Goal: Information Seeking & Learning: Understand process/instructions

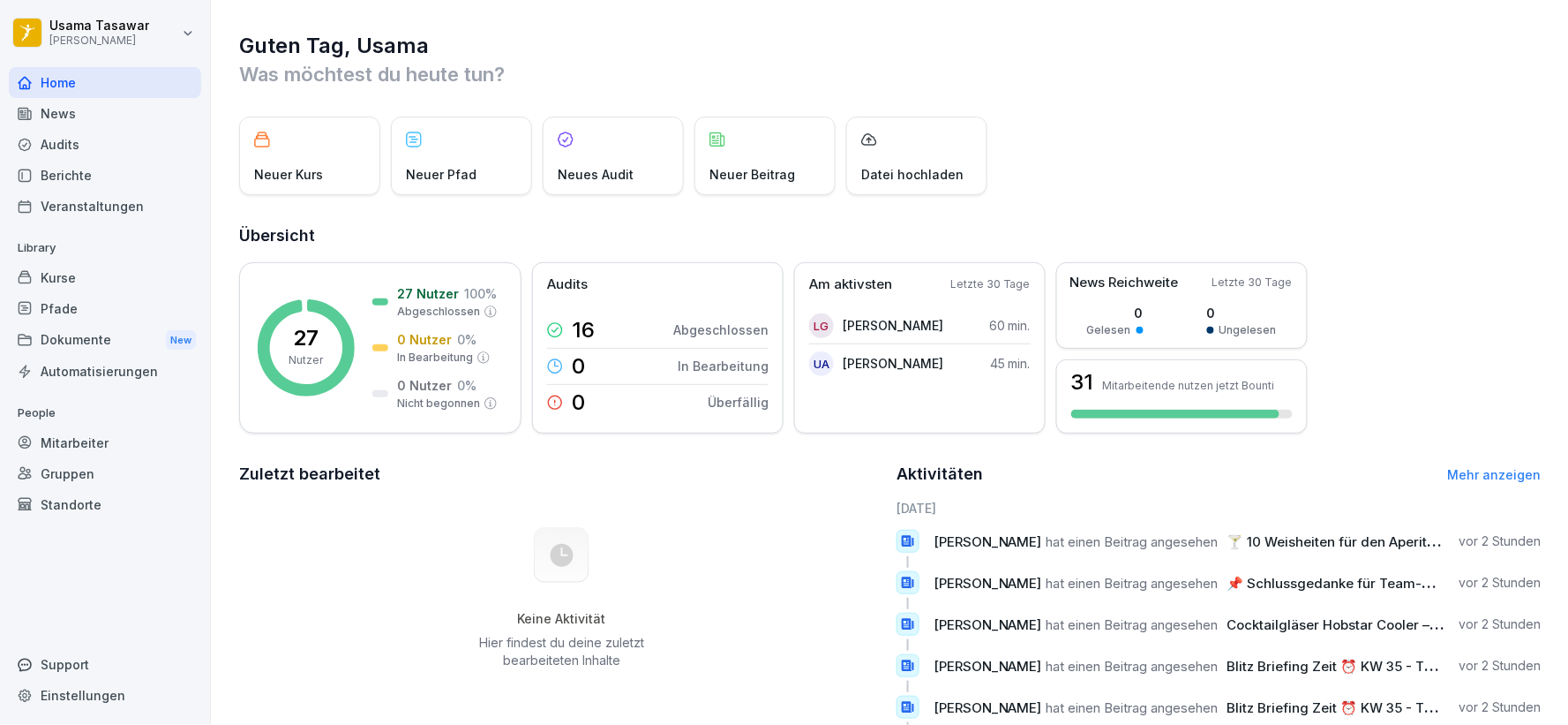
click at [75, 148] on div "Audits" at bounding box center [106, 145] width 193 height 31
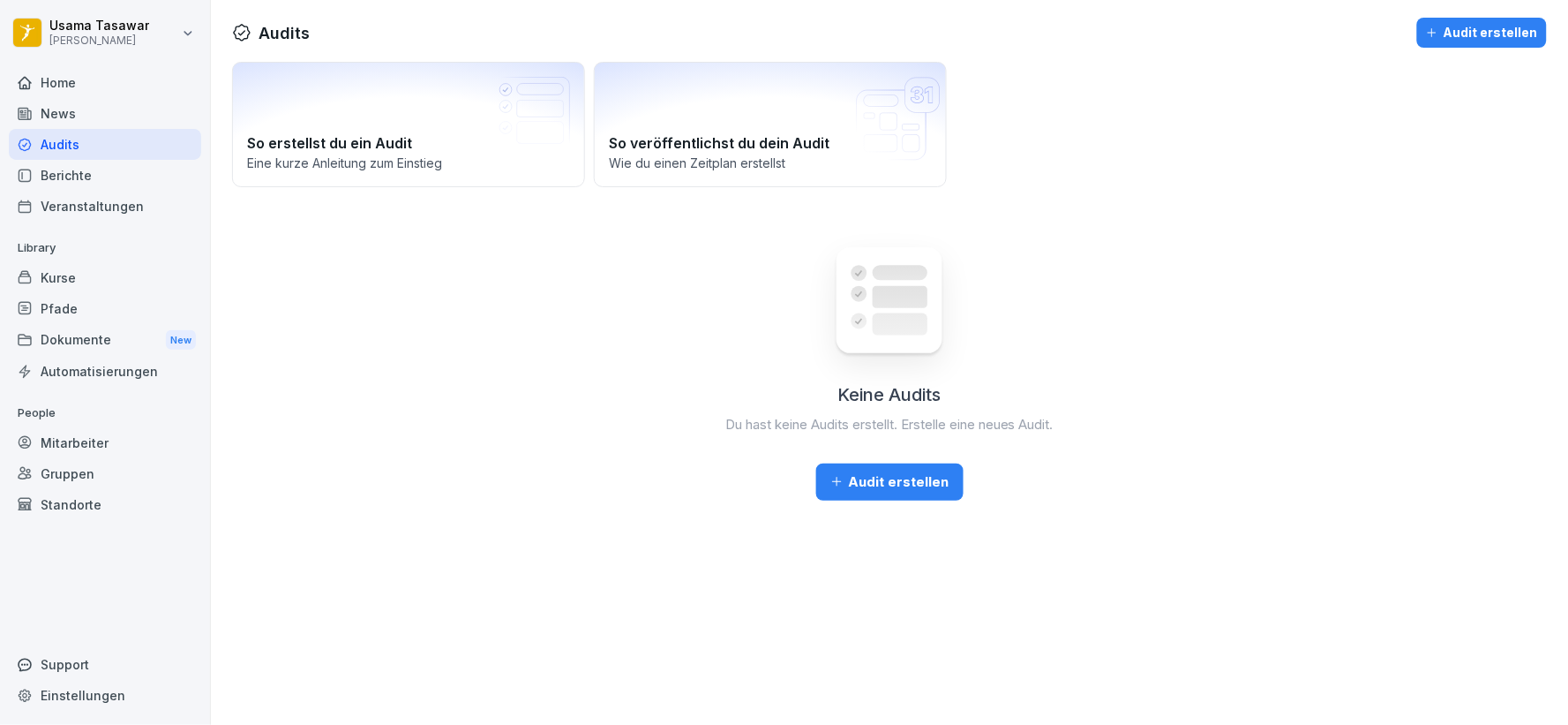
click at [84, 171] on div "Berichte" at bounding box center [106, 176] width 193 height 31
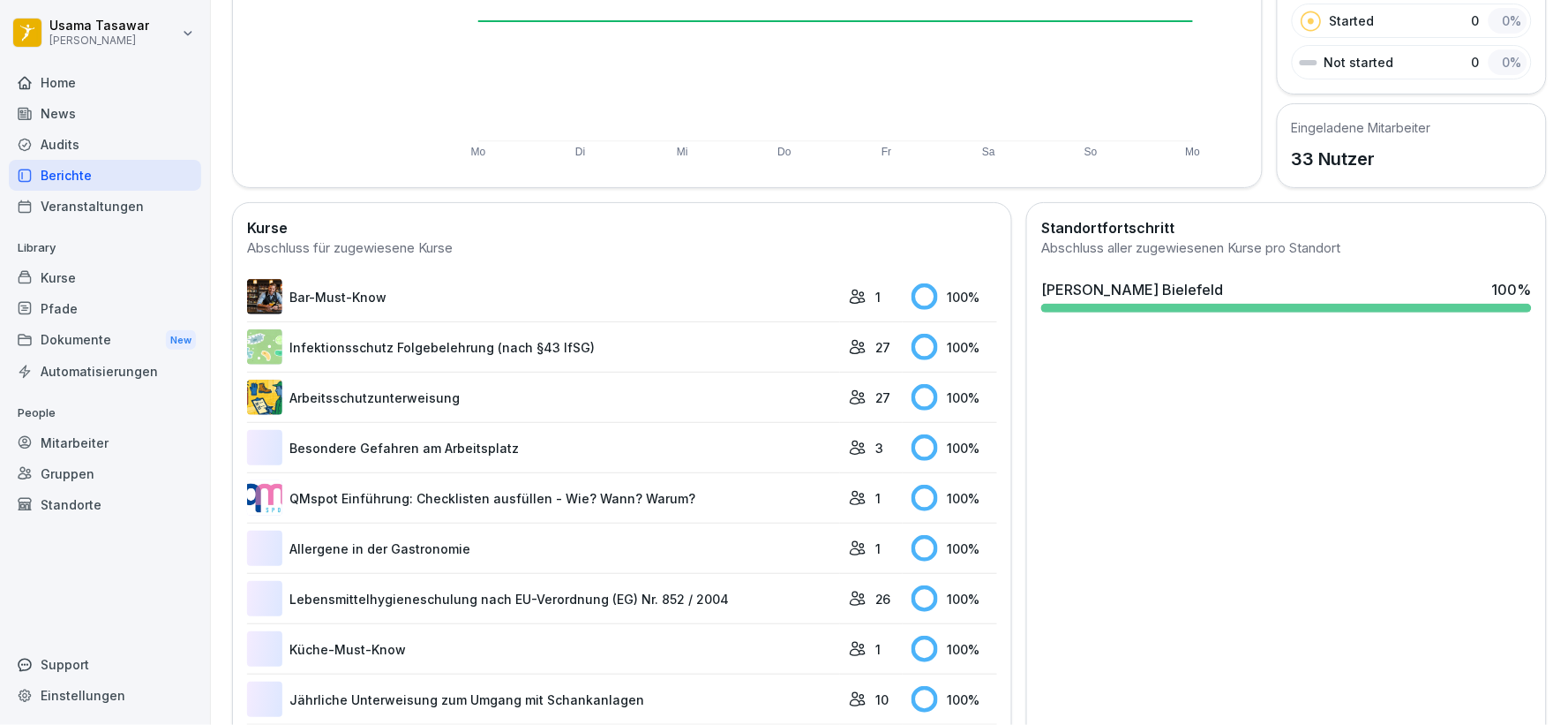
scroll to position [392, 0]
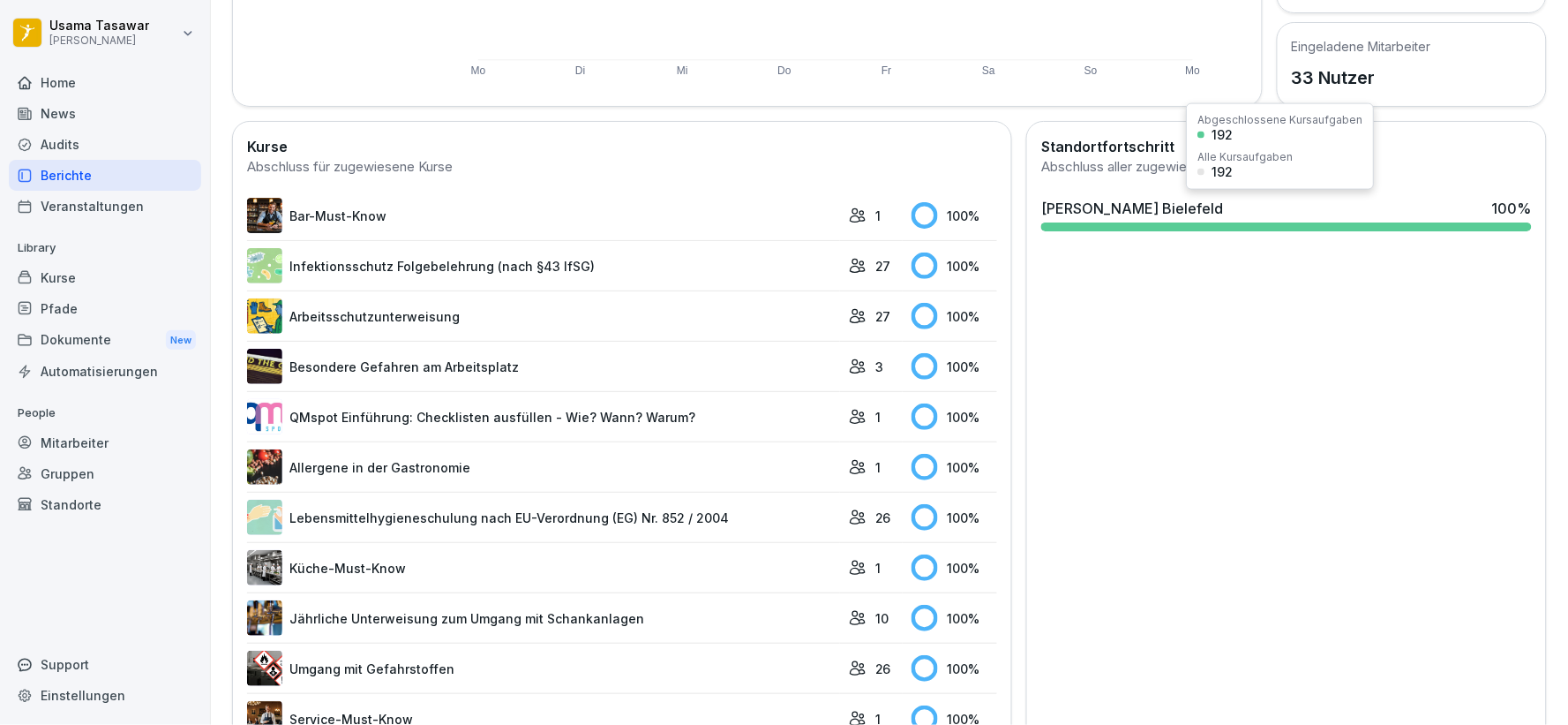
click at [1342, 215] on div "[PERSON_NAME] [GEOGRAPHIC_DATA] 100 %" at bounding box center [1287, 207] width 491 height 21
click at [1106, 215] on div "[PERSON_NAME] Bielefeld" at bounding box center [1132, 207] width 182 height 21
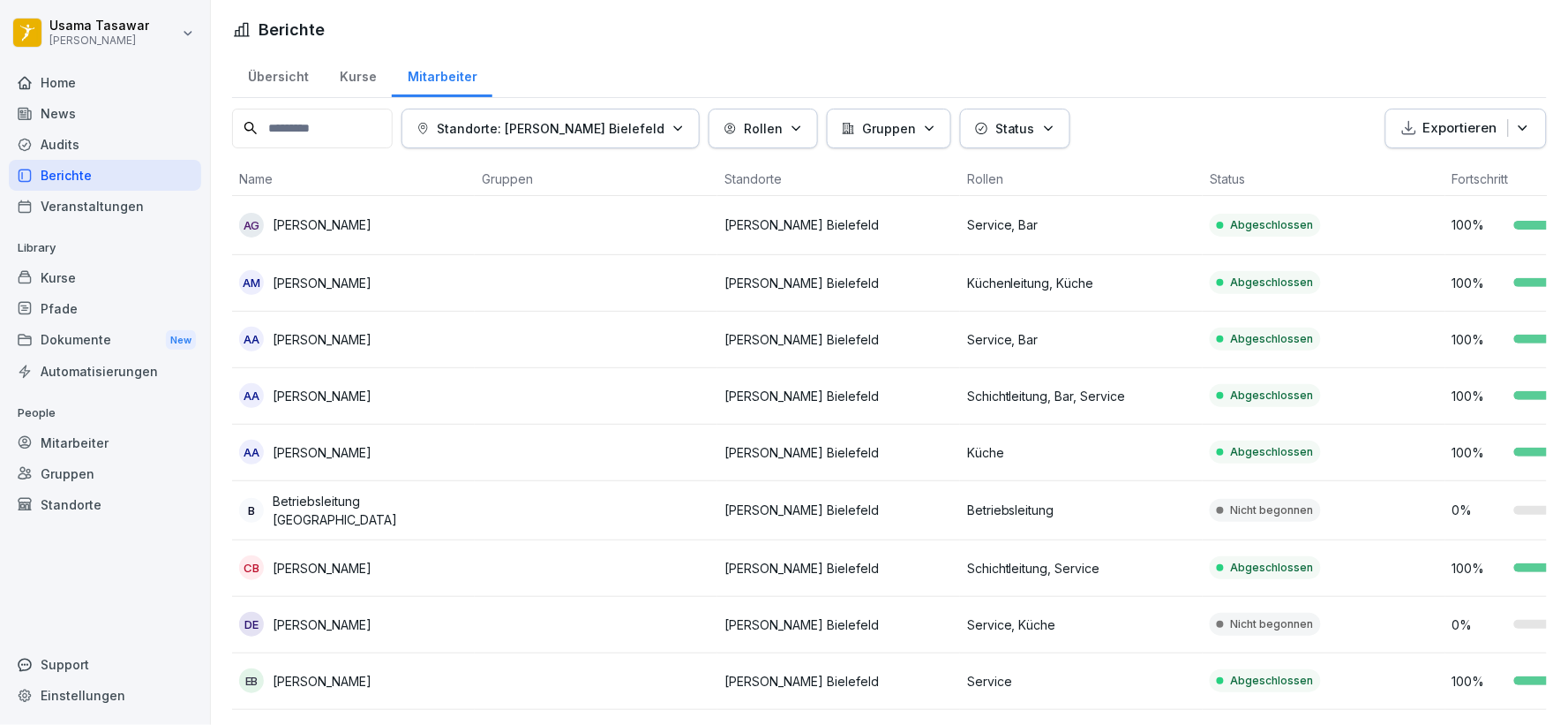
click at [84, 75] on div "Home" at bounding box center [106, 83] width 193 height 31
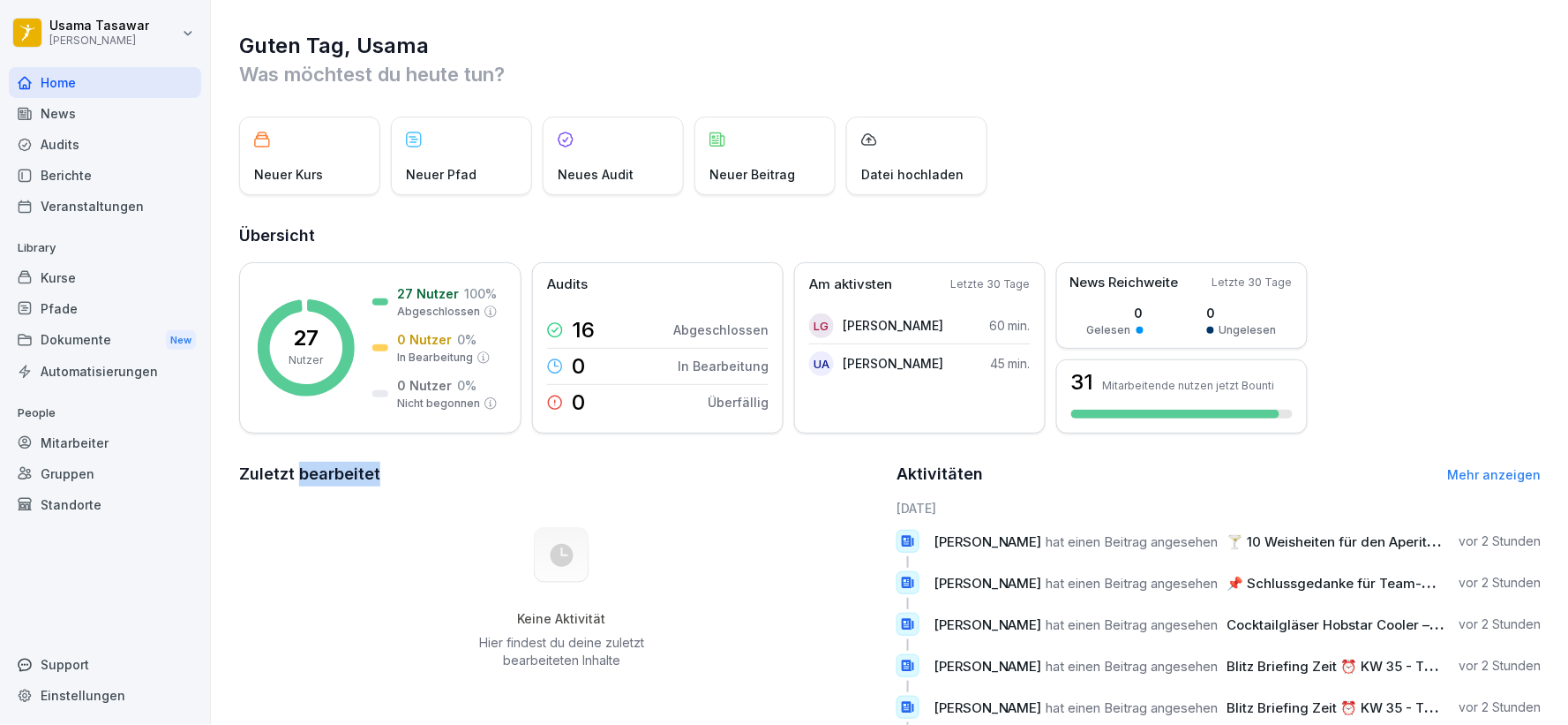
drag, startPoint x: 379, startPoint y: 480, endPoint x: 297, endPoint y: 478, distance: 82.0
click at [297, 478] on h2 "Zuletzt bearbeitet" at bounding box center [561, 473] width 645 height 25
click at [415, 484] on h2 "Zuletzt bearbeitet" at bounding box center [561, 473] width 645 height 25
drag, startPoint x: 240, startPoint y: 41, endPoint x: 478, endPoint y: 46, distance: 238.1
click at [478, 46] on h1 "Guten Tag, Usama" at bounding box center [890, 45] width 1302 height 28
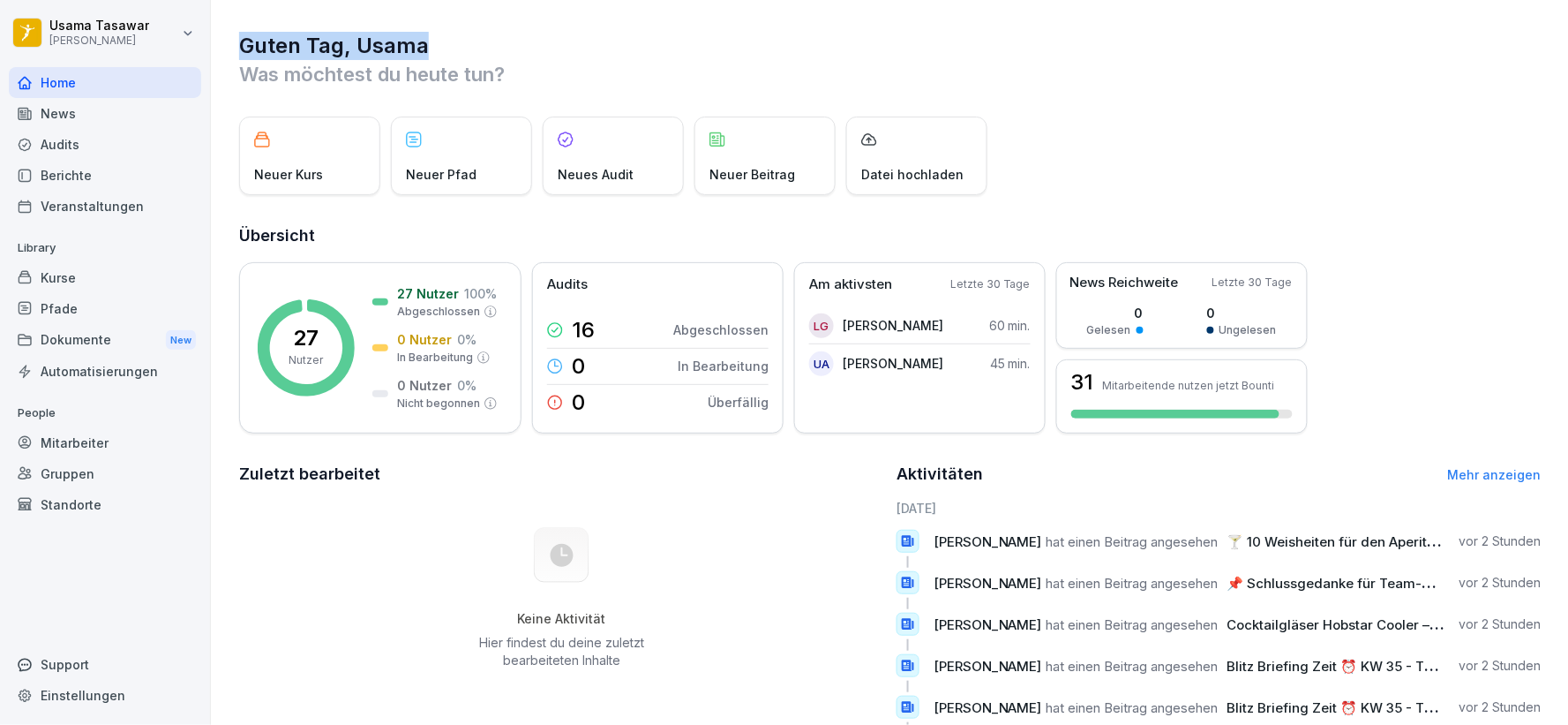
click at [499, 54] on h1 "Guten Tag, Usama" at bounding box center [890, 45] width 1302 height 28
click at [121, 116] on div "News" at bounding box center [106, 114] width 193 height 31
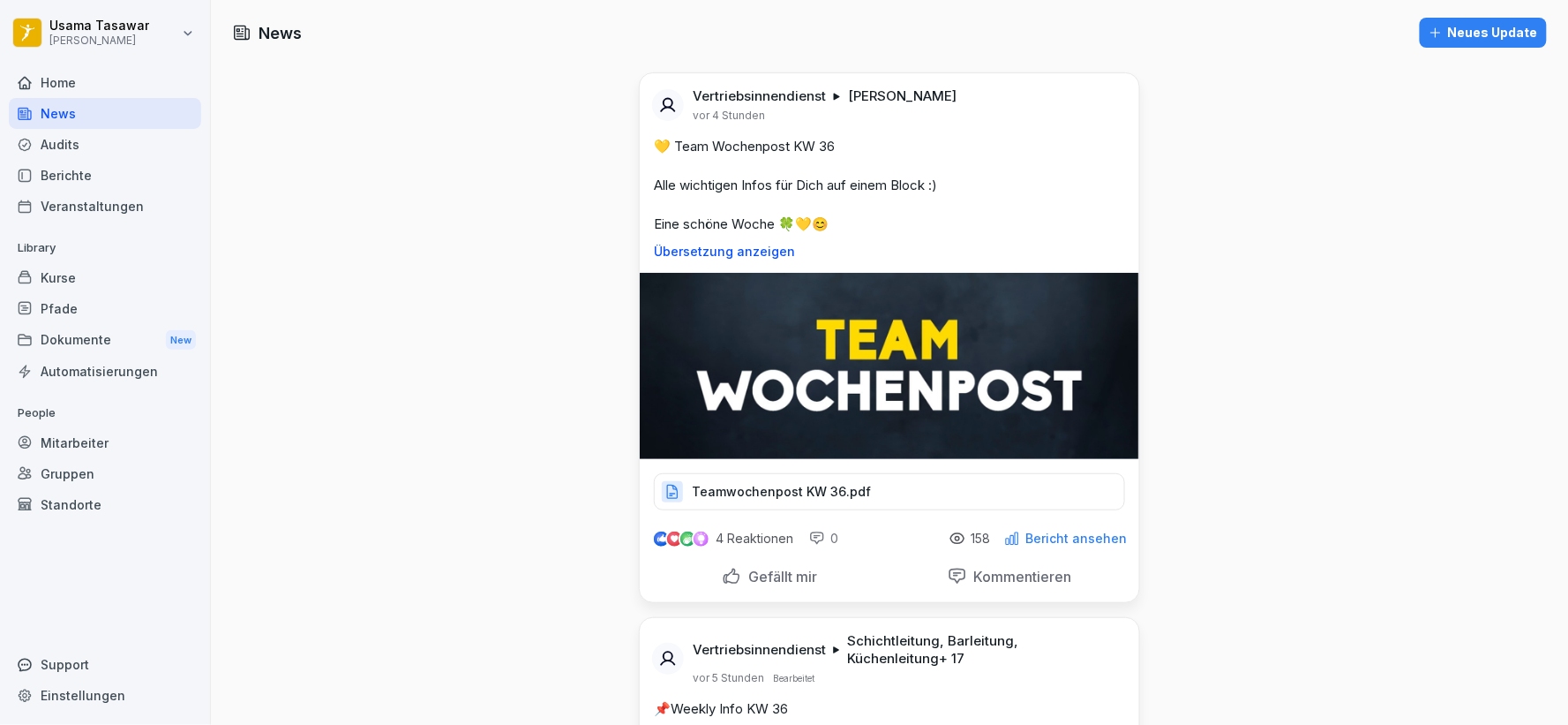
click at [75, 347] on div "Dokumente New" at bounding box center [106, 340] width 193 height 33
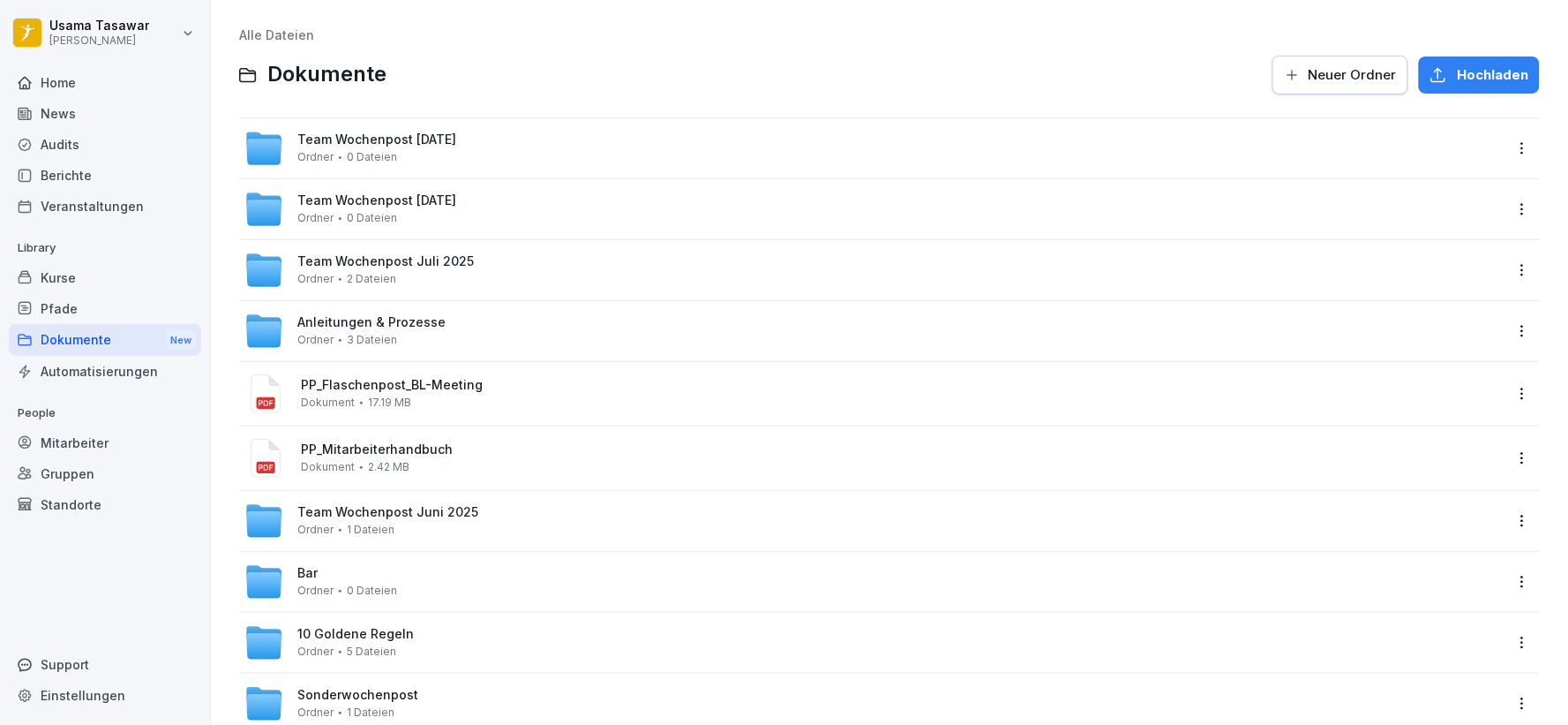
click at [371, 568] on div "Bar Ordner 0 Dateien" at bounding box center [347, 581] width 100 height 31
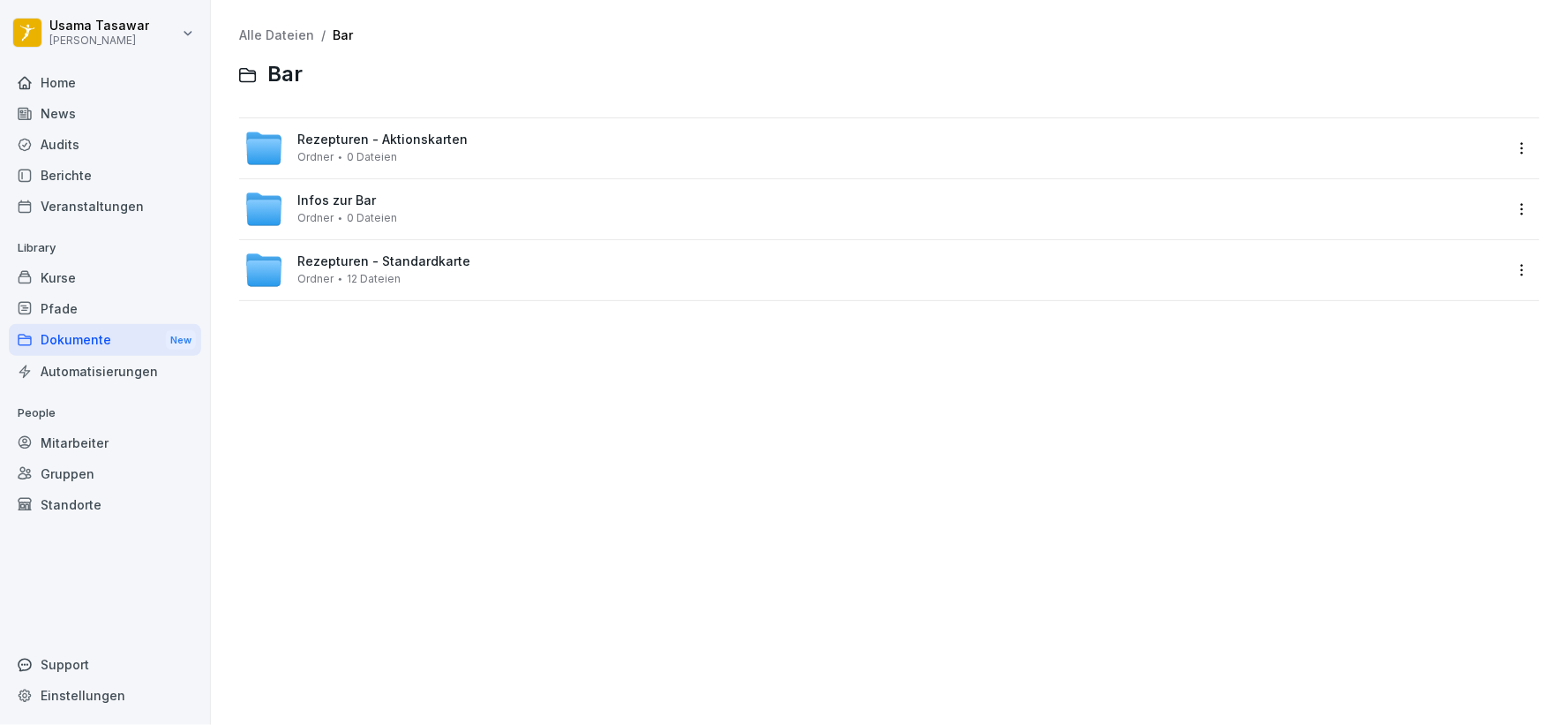
click at [376, 263] on span "Rezepturen - Standardkarte" at bounding box center [384, 261] width 173 height 15
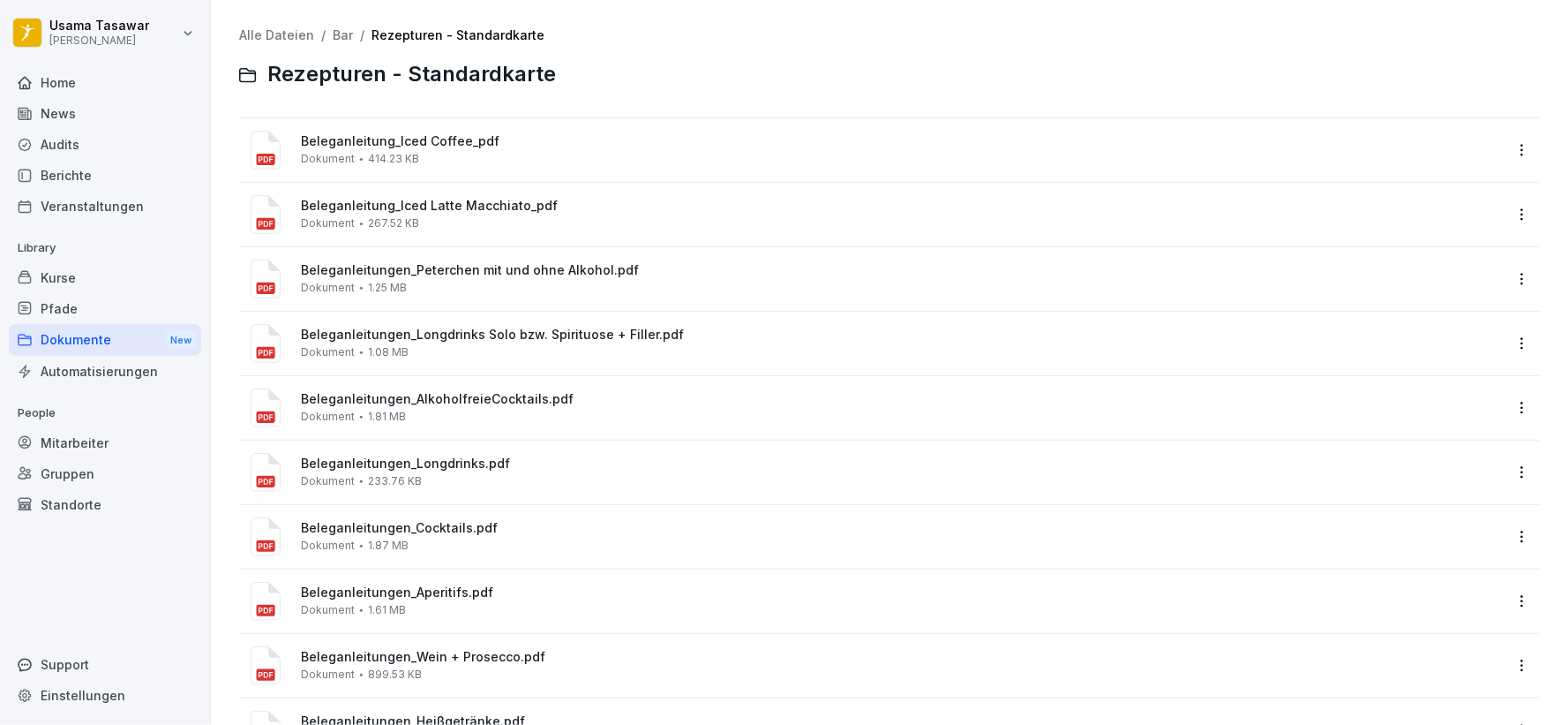
click at [461, 553] on div "Beleganleitungen_Cocktails.pdf Dokument 1.87 MB" at bounding box center [874, 537] width 1259 height 43
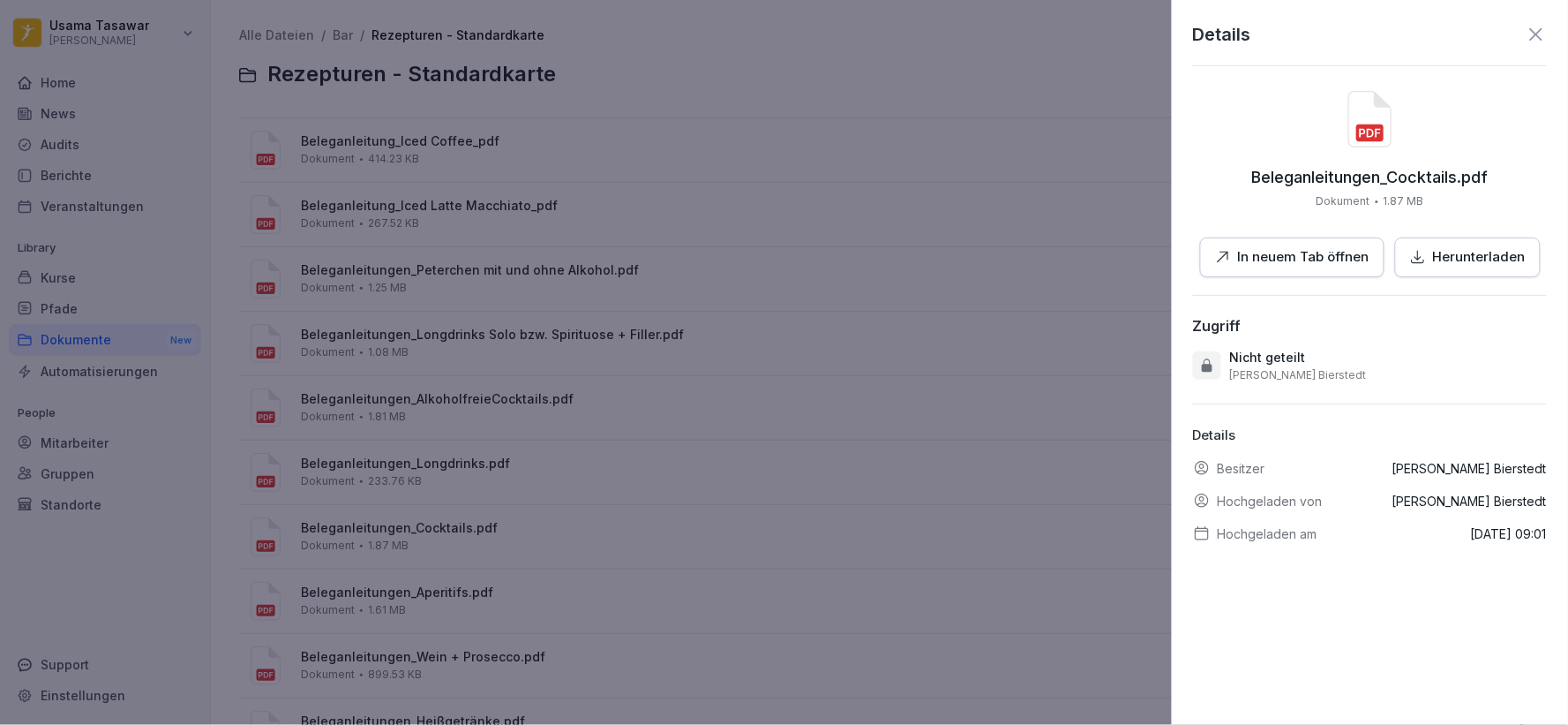
click at [1323, 257] on p "In neuem Tab öffnen" at bounding box center [1303, 257] width 132 height 20
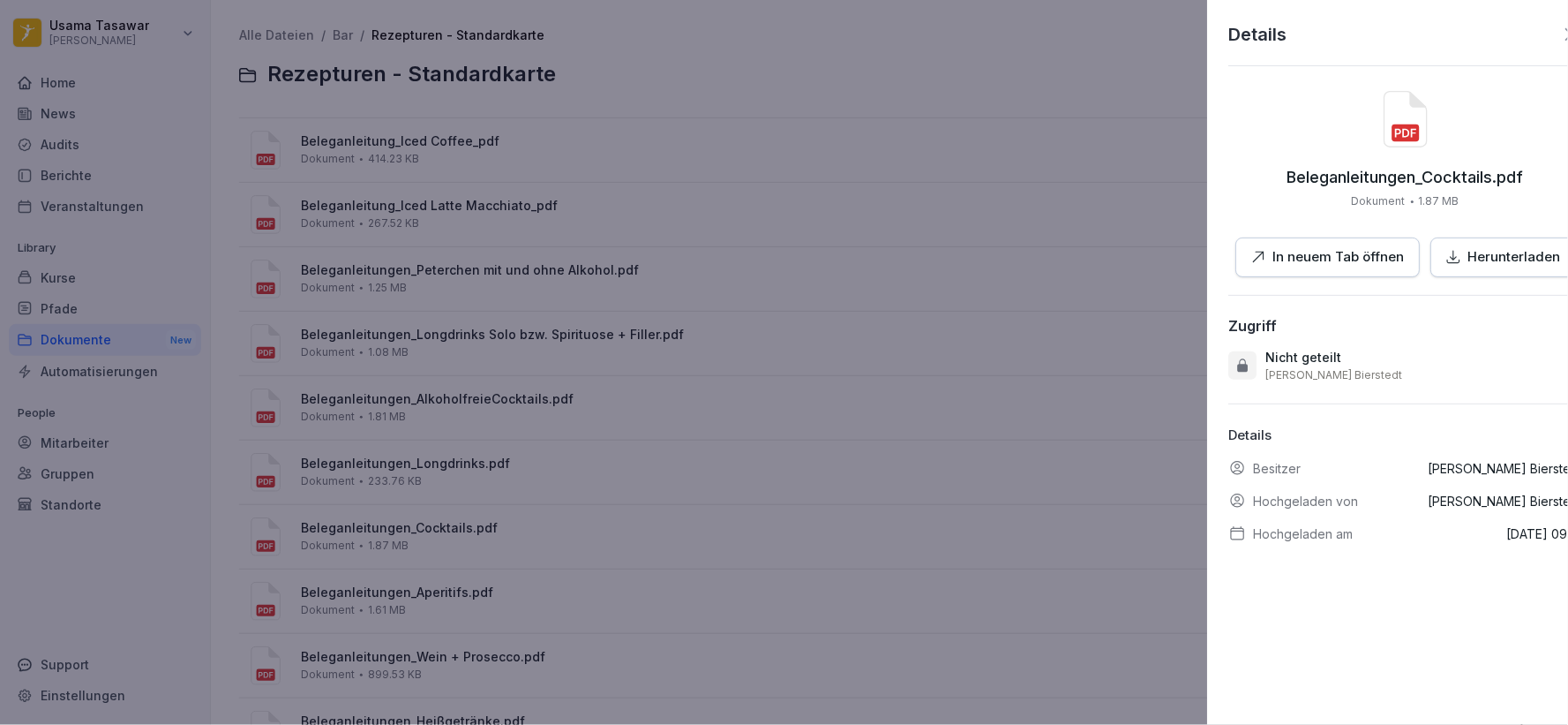
click at [807, 184] on div at bounding box center [784, 362] width 1568 height 725
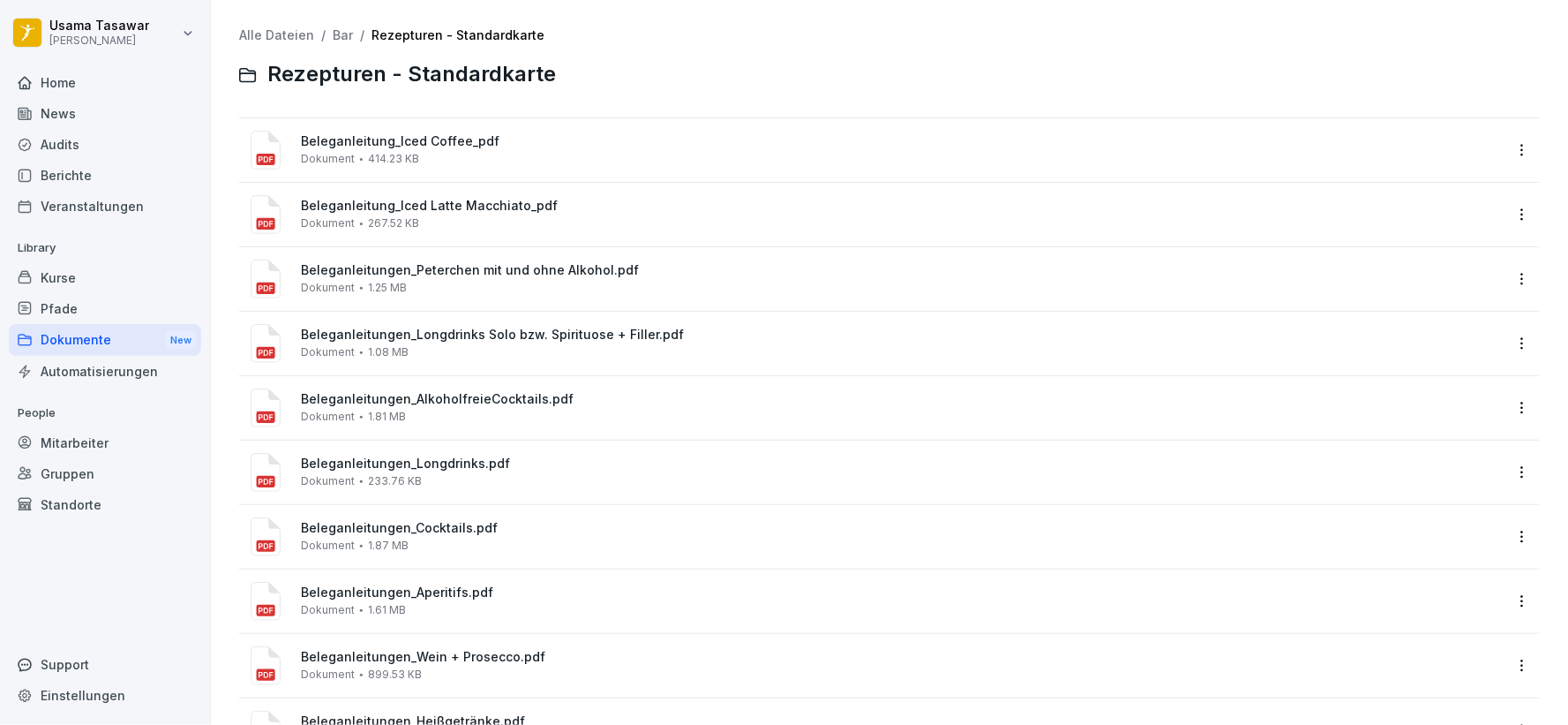
click at [84, 351] on div "Dokumente New" at bounding box center [106, 340] width 193 height 33
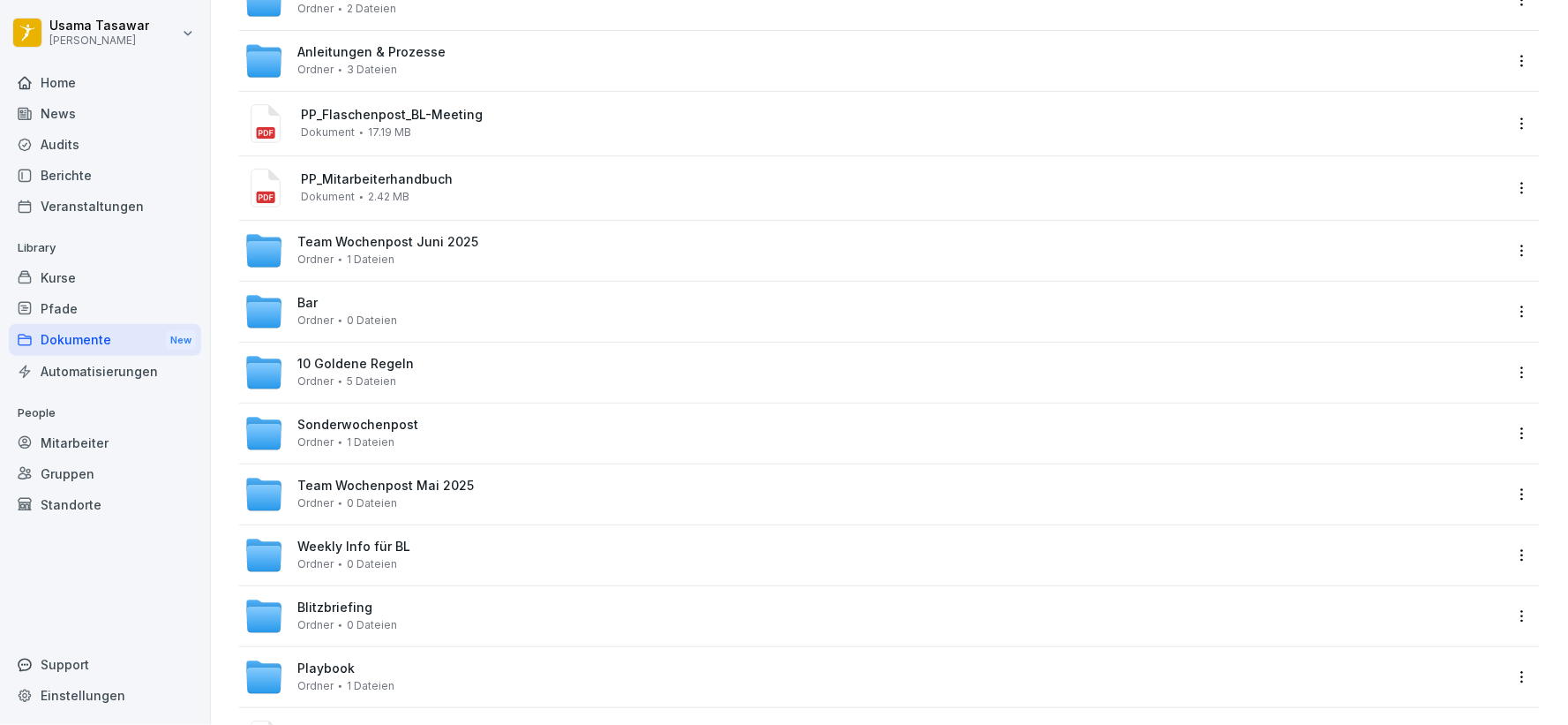
scroll to position [419, 0]
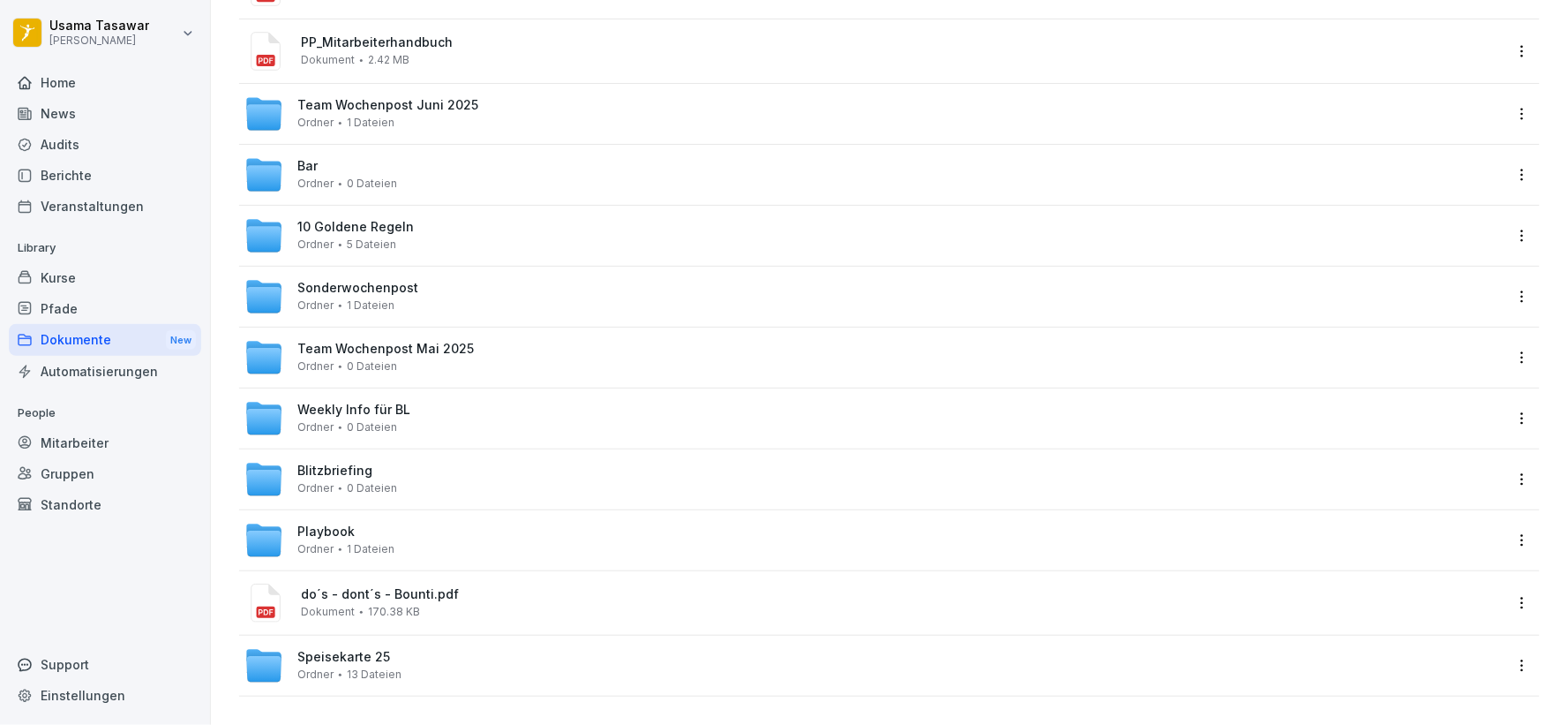
click at [446, 646] on div "Speisekarte 25 Ordner 13 Dateien" at bounding box center [874, 665] width 1259 height 39
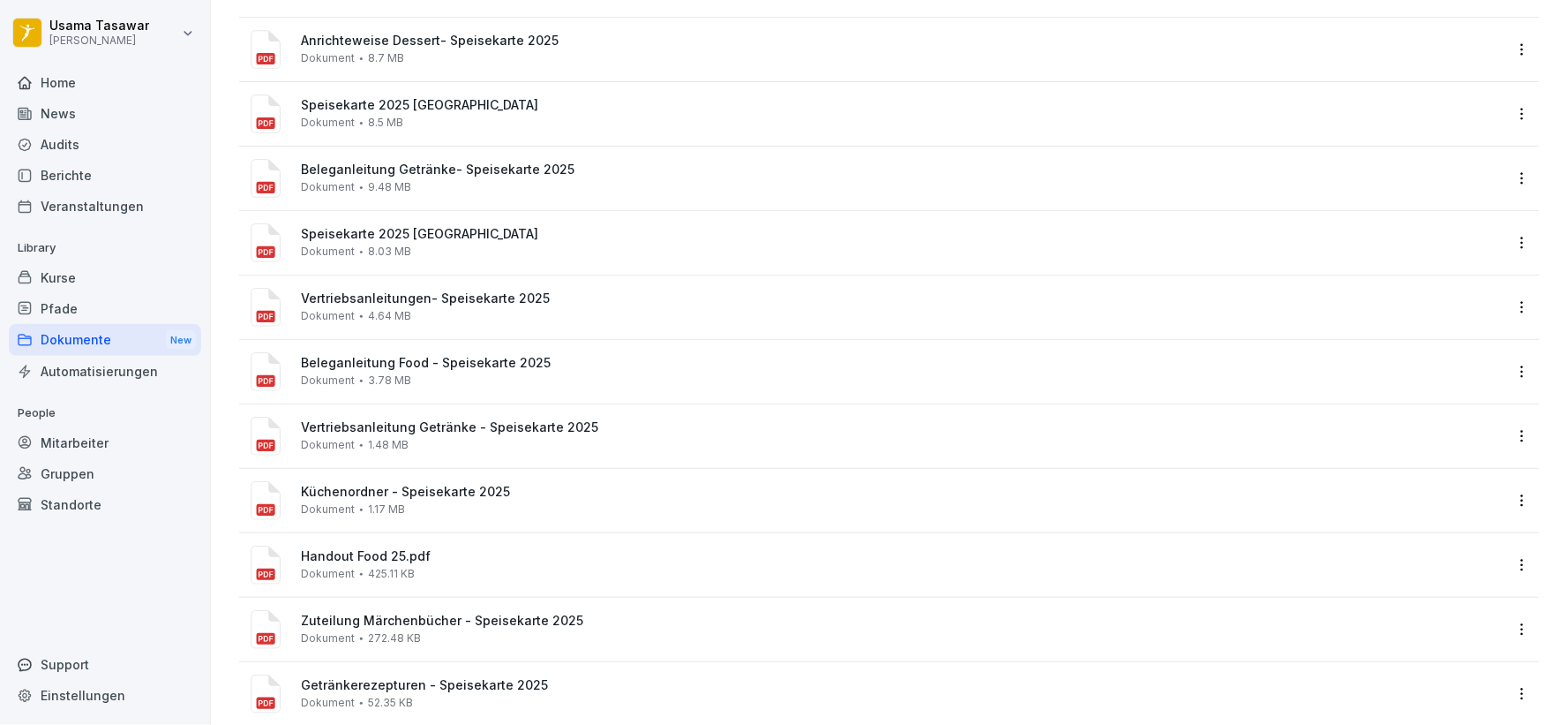
scroll to position [271, 0]
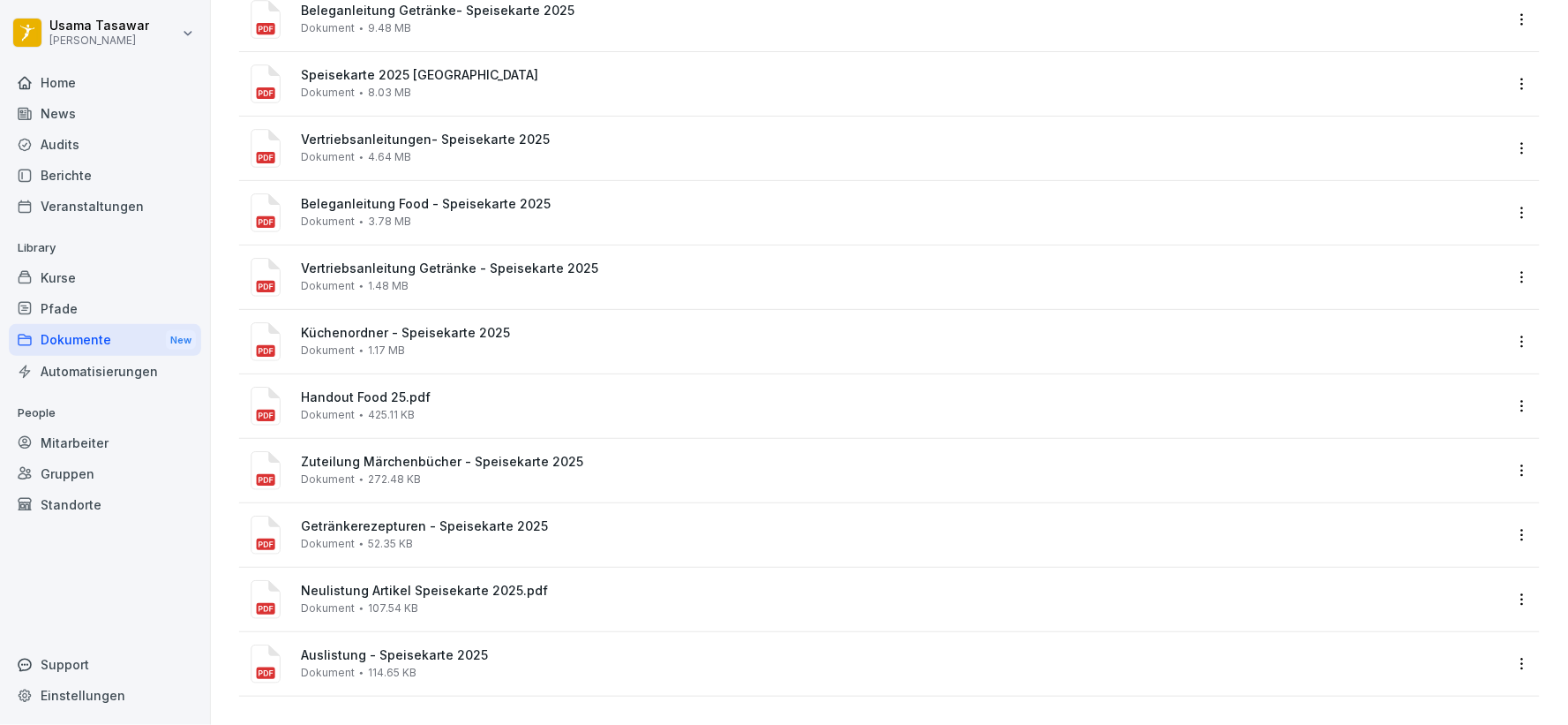
click at [432, 535] on div "Getränkerezepturen - Speisekarte 2025 Dokument 52.35 KB" at bounding box center [902, 535] width 1202 height 31
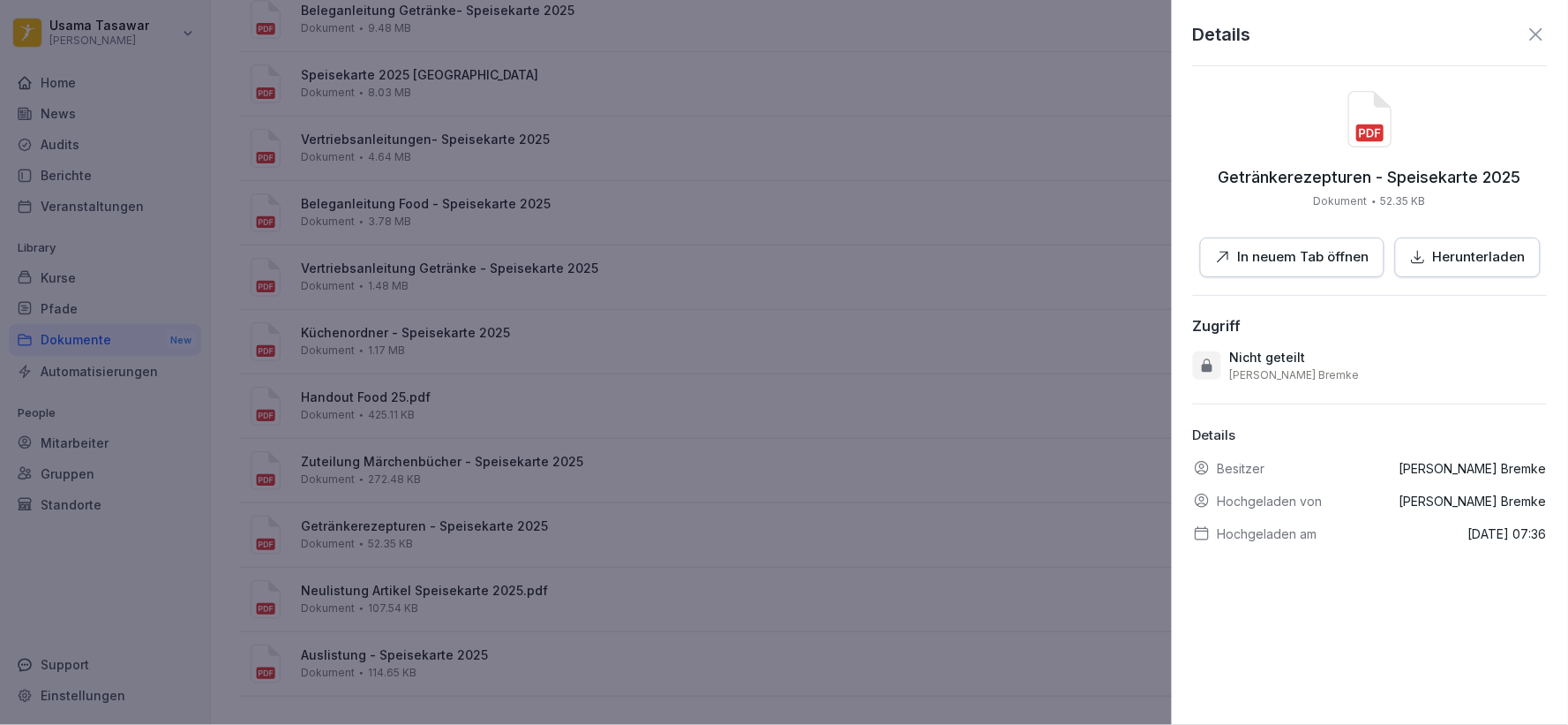
click at [1295, 267] on p "In neuem Tab öffnen" at bounding box center [1303, 257] width 132 height 20
click at [805, 138] on div at bounding box center [784, 362] width 1568 height 725
